Goal: Find specific page/section: Find specific page/section

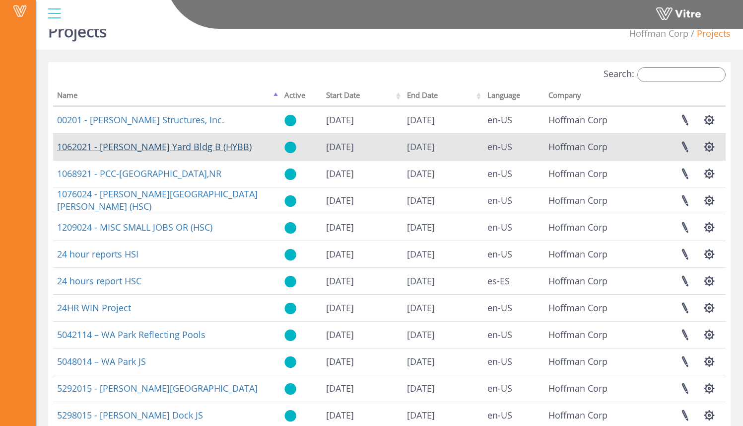
scroll to position [17, 0]
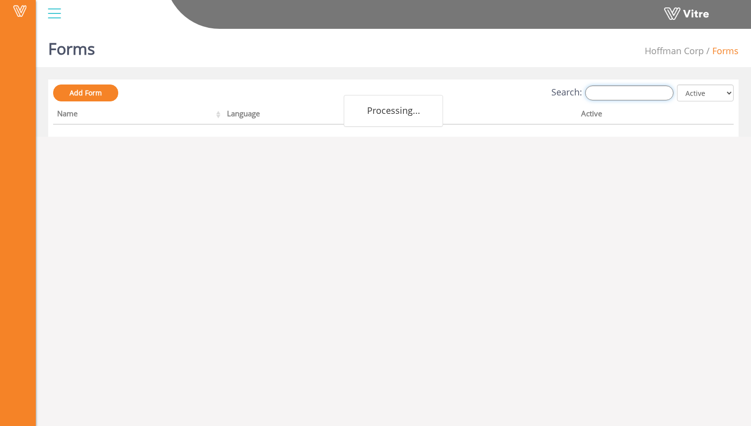
click at [610, 96] on input "Search:" at bounding box center [629, 92] width 88 height 15
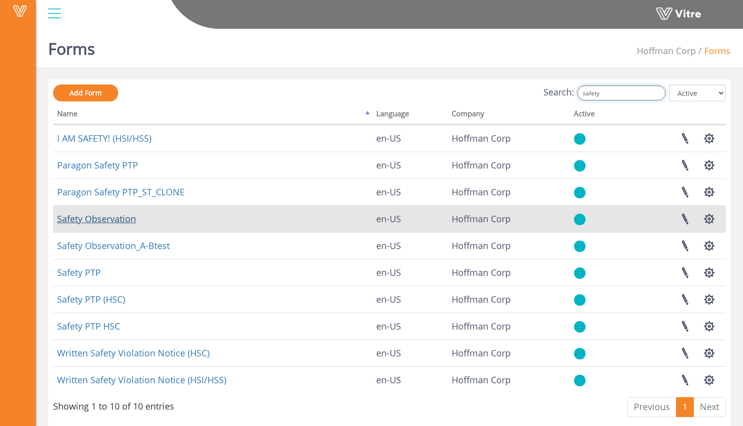
type input "safety"
click at [129, 217] on link "Safety Observation" at bounding box center [96, 219] width 79 height 12
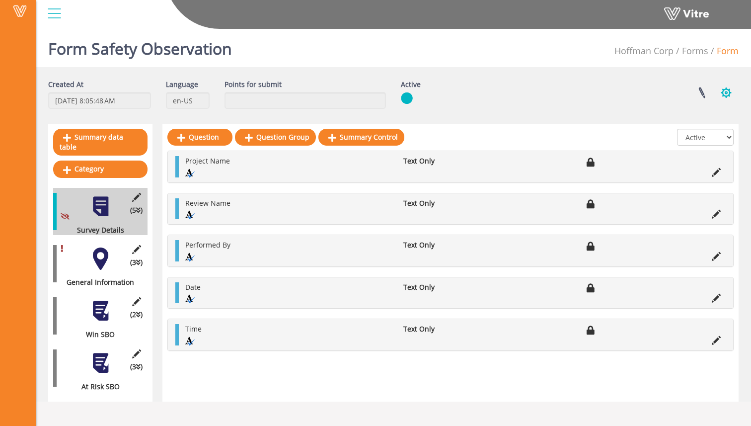
click at [732, 89] on button "button" at bounding box center [726, 92] width 25 height 26
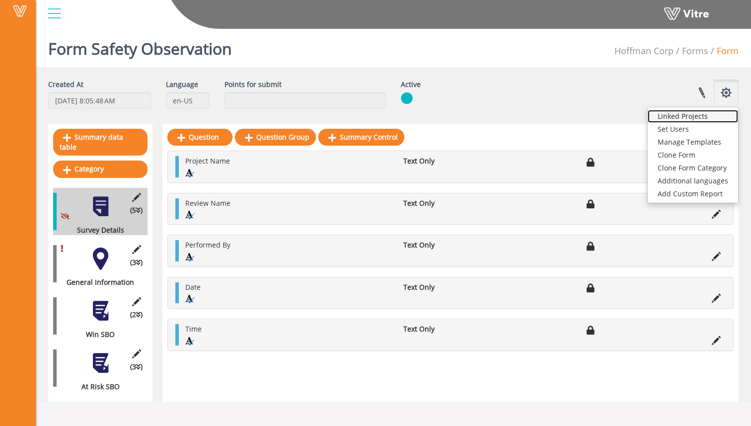
click at [686, 118] on link "Linked Projects" at bounding box center [693, 116] width 90 height 13
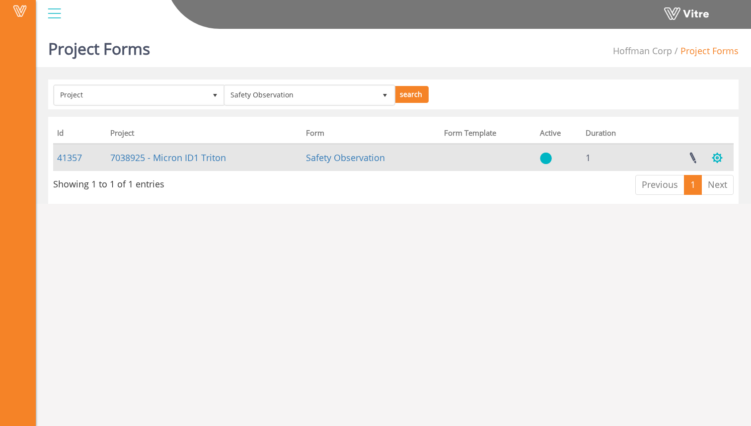
click at [715, 156] on button "button" at bounding box center [717, 158] width 25 height 26
click at [716, 156] on button "button" at bounding box center [717, 158] width 25 height 26
click at [691, 157] on link at bounding box center [692, 158] width 25 height 26
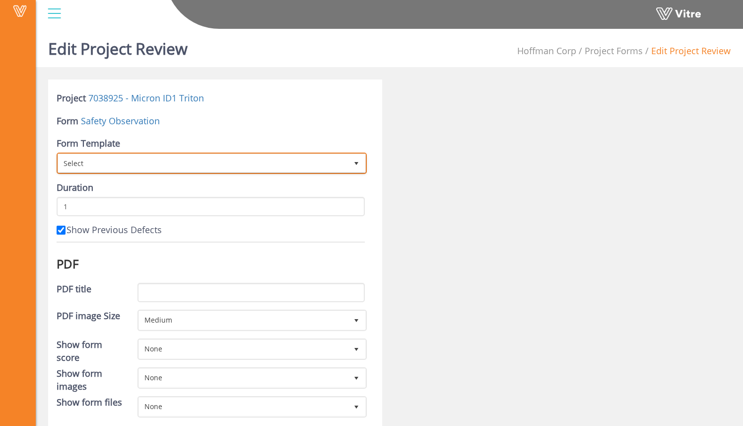
click at [195, 158] on span "Select" at bounding box center [203, 163] width 290 height 18
click at [196, 161] on span "Select" at bounding box center [203, 163] width 290 height 18
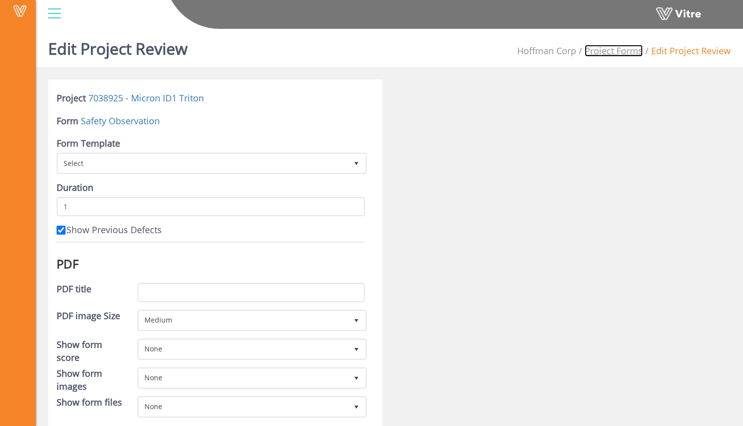
click at [616, 50] on link "Project Forms" at bounding box center [614, 51] width 58 height 12
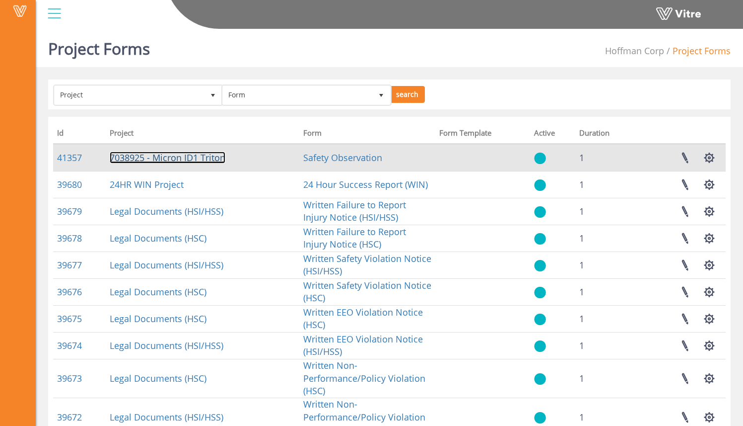
click at [165, 161] on link "7038925 - Micron ID1 Triton" at bounding box center [168, 157] width 116 height 12
click at [79, 157] on link "41357" at bounding box center [69, 157] width 25 height 12
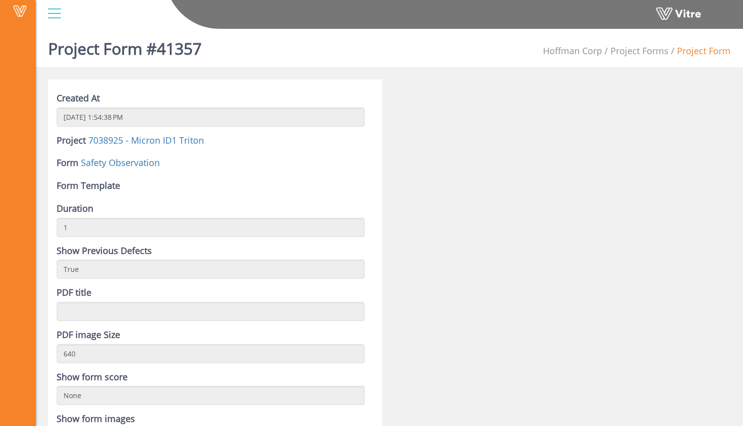
click at [107, 188] on label "Form Template" at bounding box center [89, 185] width 64 height 13
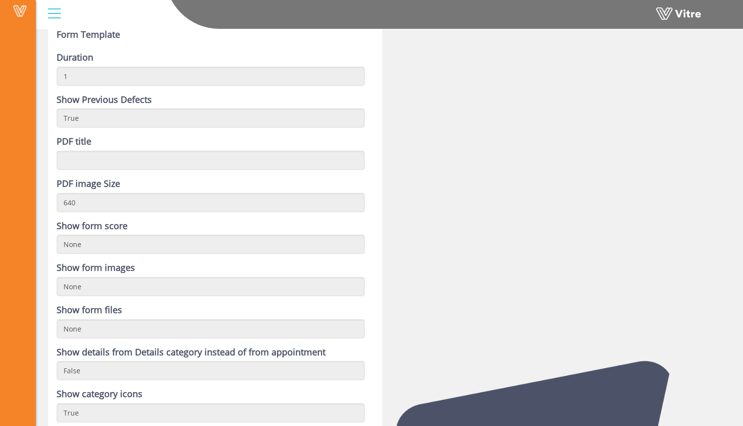
scroll to position [175, 0]
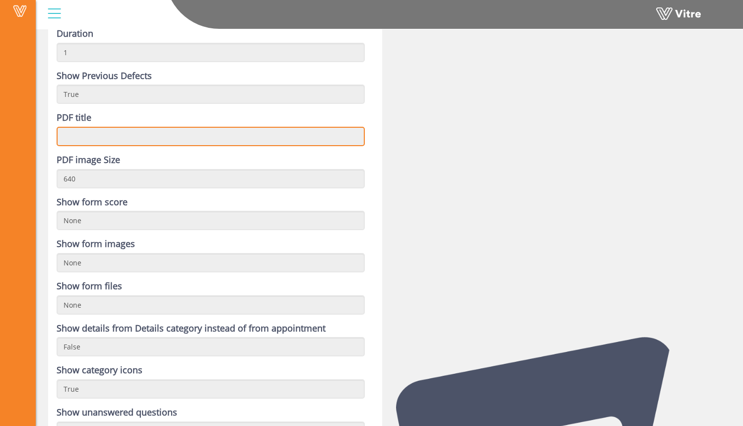
click at [133, 137] on input "text" at bounding box center [211, 136] width 308 height 19
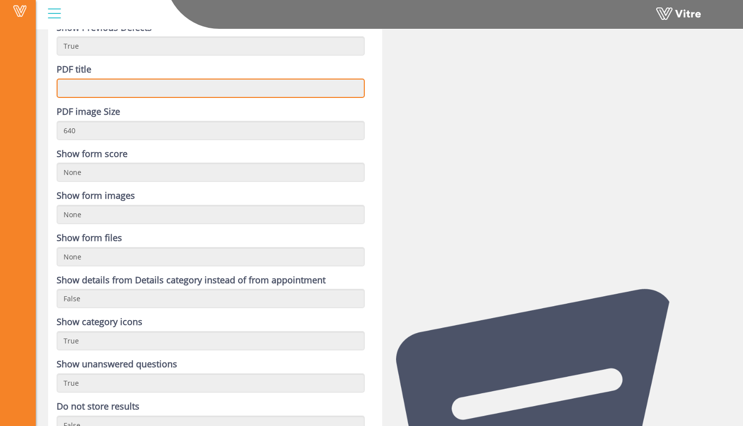
scroll to position [225, 0]
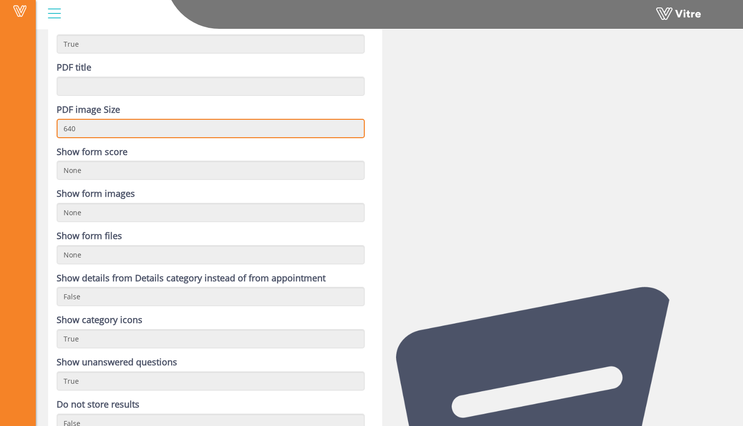
click at [142, 131] on input "640" at bounding box center [211, 128] width 308 height 19
drag, startPoint x: 142, startPoint y: 131, endPoint x: 20, endPoint y: 120, distance: 121.7
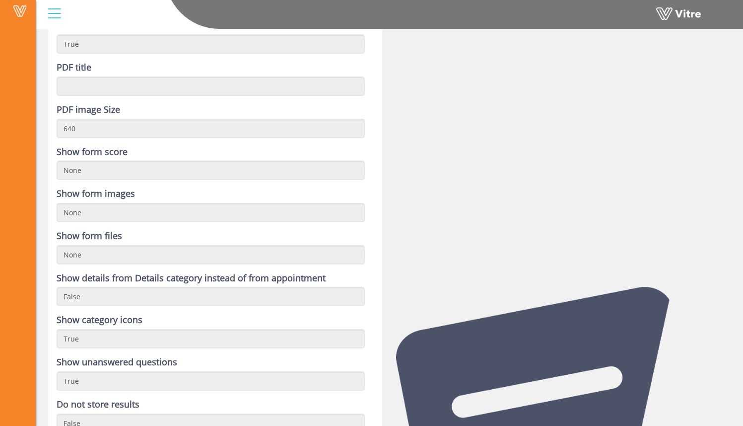
click at [139, 181] on form "Created At 9/15/2025 1:54:38 PM Project 7038925 - Micron ID1 Triton Form Safety…" at bounding box center [211, 203] width 308 height 672
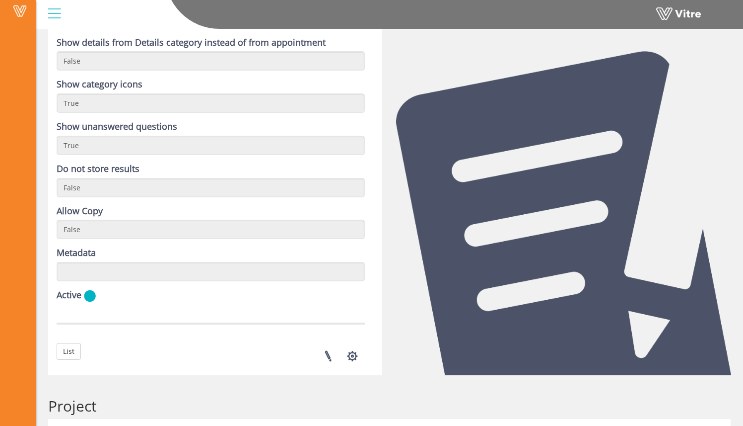
scroll to position [481, 0]
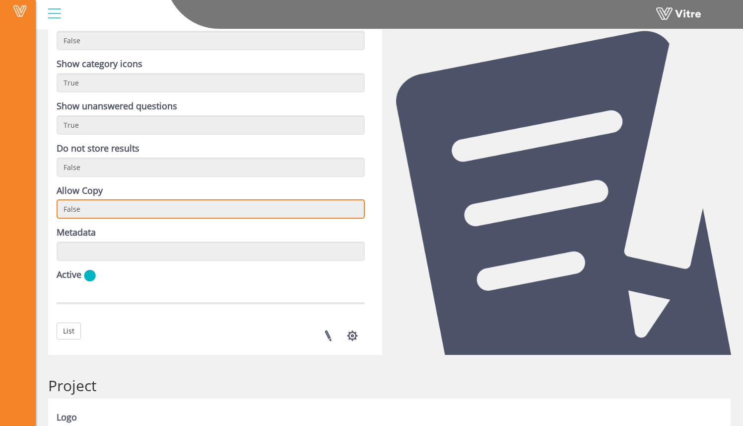
click at [143, 209] on input "False" at bounding box center [211, 208] width 308 height 19
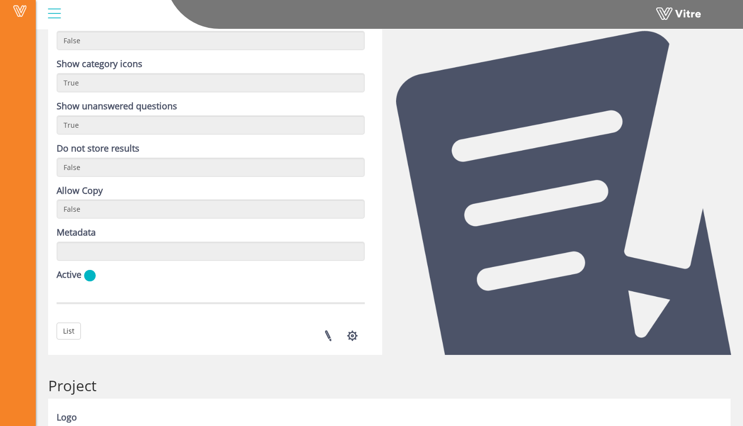
click at [126, 237] on div "Metadata" at bounding box center [211, 243] width 308 height 35
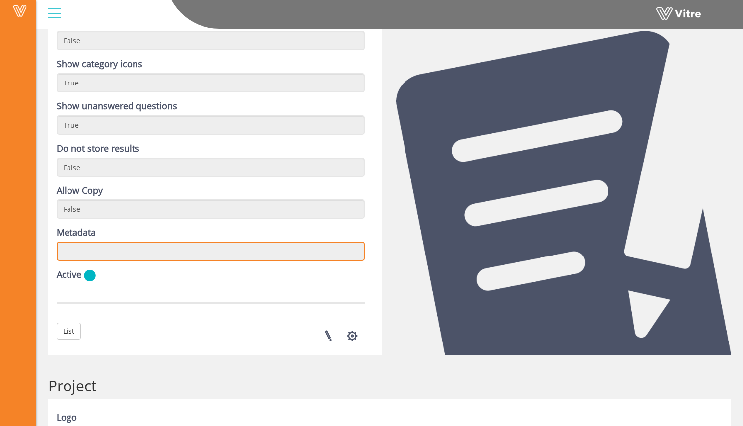
click at [126, 248] on input "text" at bounding box center [211, 250] width 308 height 19
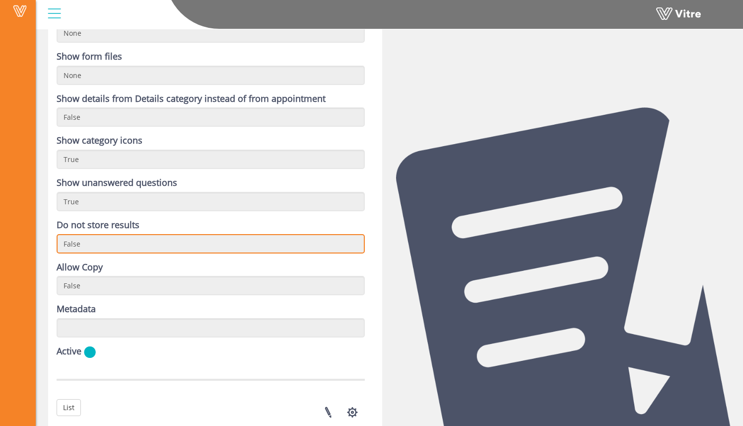
click at [126, 248] on input "False" at bounding box center [211, 243] width 308 height 19
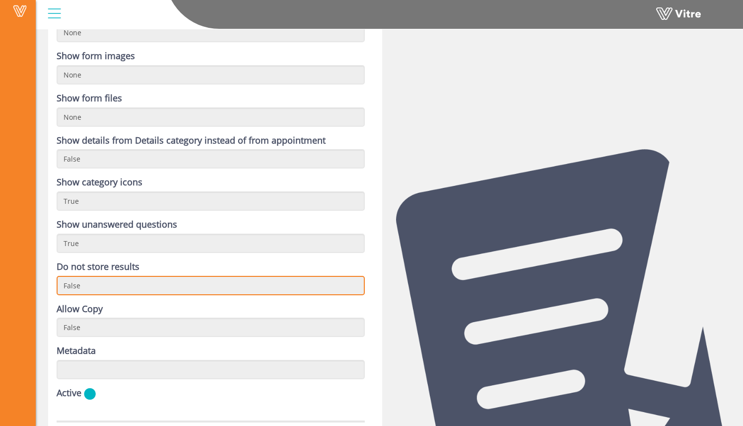
scroll to position [343, 0]
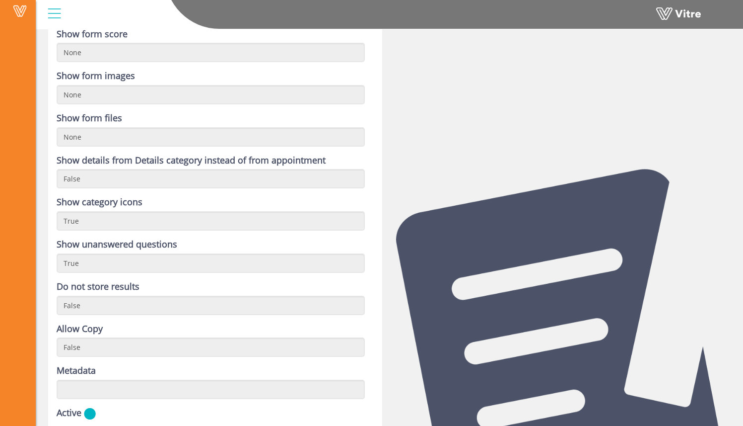
click at [172, 234] on form "Created At 9/15/2025 1:54:38 PM Project 7038925 - Micron ID1 Triton Form Safety…" at bounding box center [211, 85] width 308 height 672
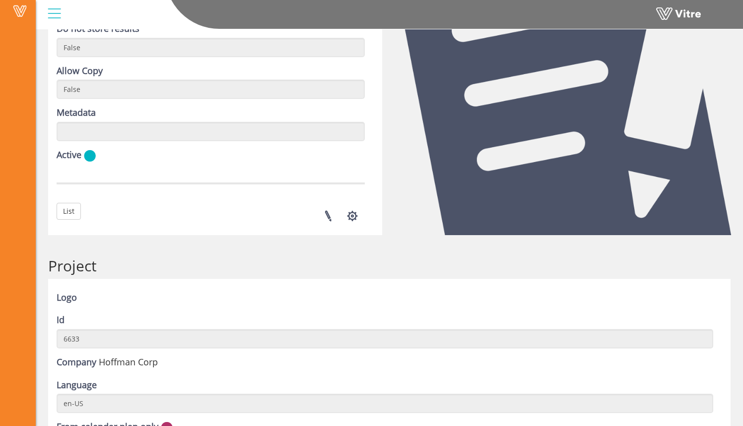
scroll to position [631, 0]
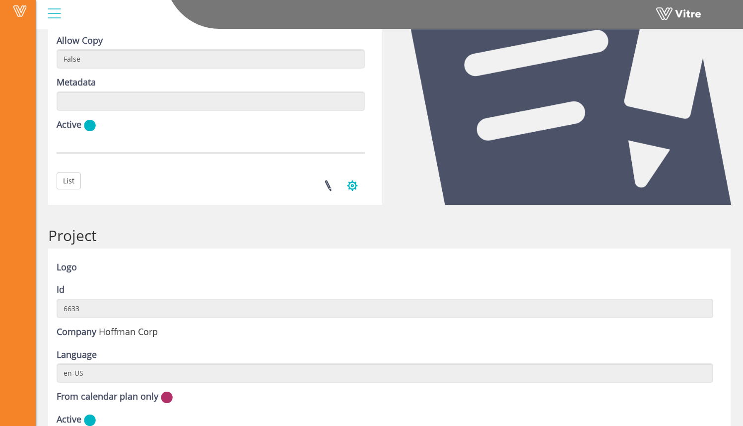
click at [358, 183] on button "button" at bounding box center [352, 185] width 25 height 26
click at [357, 184] on button "button" at bounding box center [352, 185] width 25 height 26
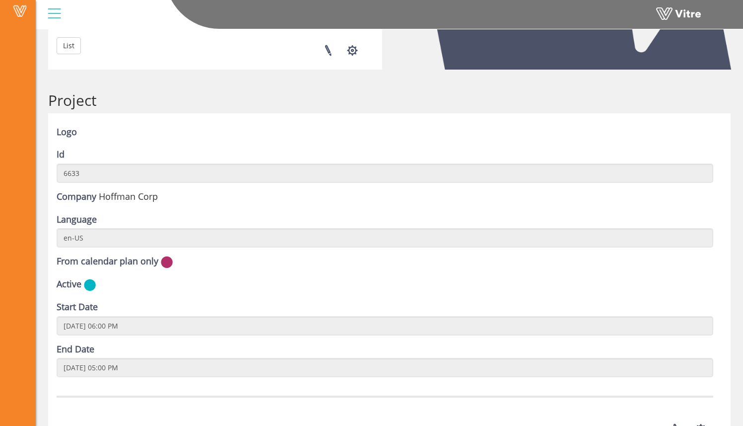
scroll to position [856, 0]
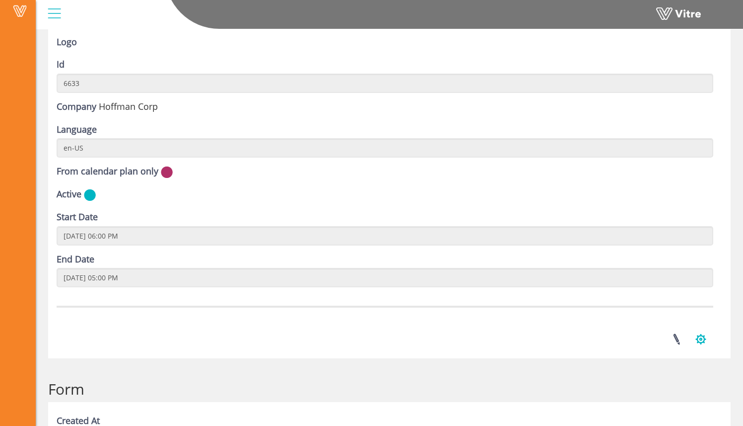
click at [704, 338] on button "button" at bounding box center [701, 339] width 25 height 26
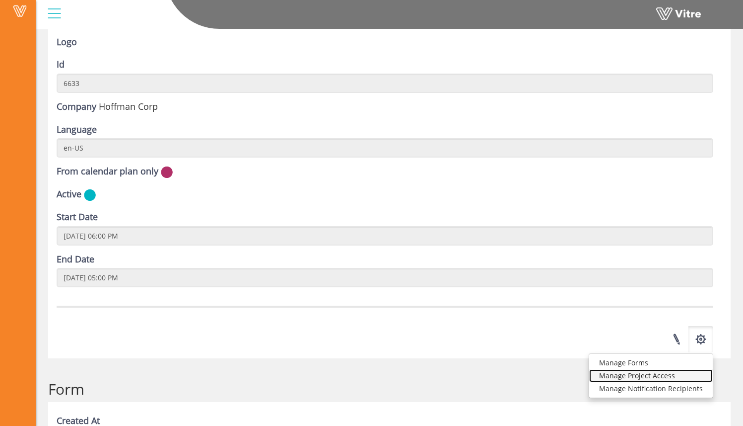
click at [672, 375] on link "Manage Project Access" at bounding box center [652, 375] width 124 height 13
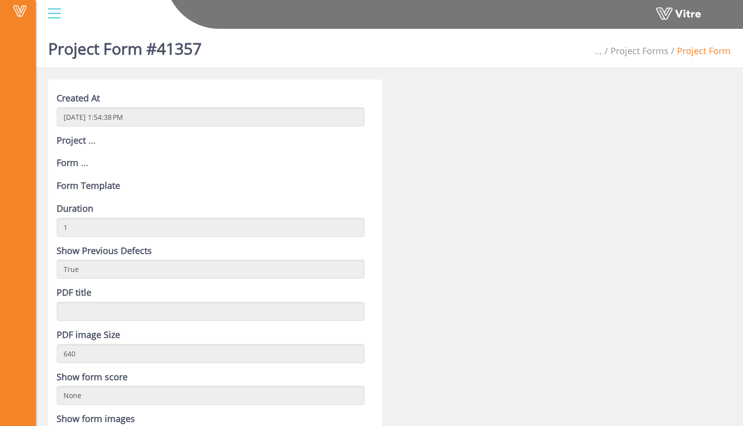
scroll to position [856, 0]
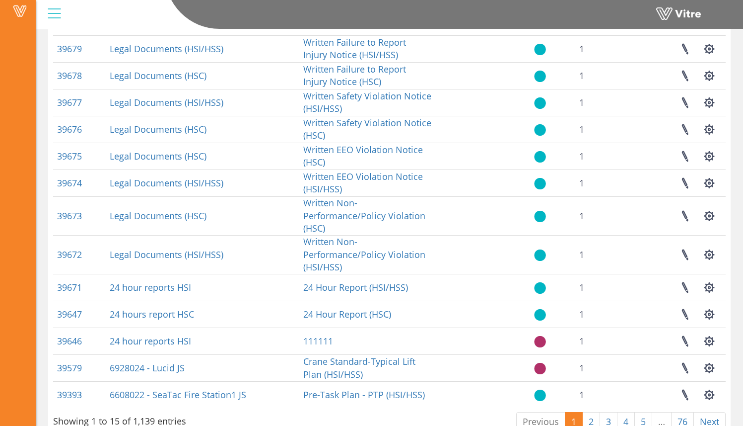
scroll to position [130, 0]
